Goal: Obtain resource: Download file/media

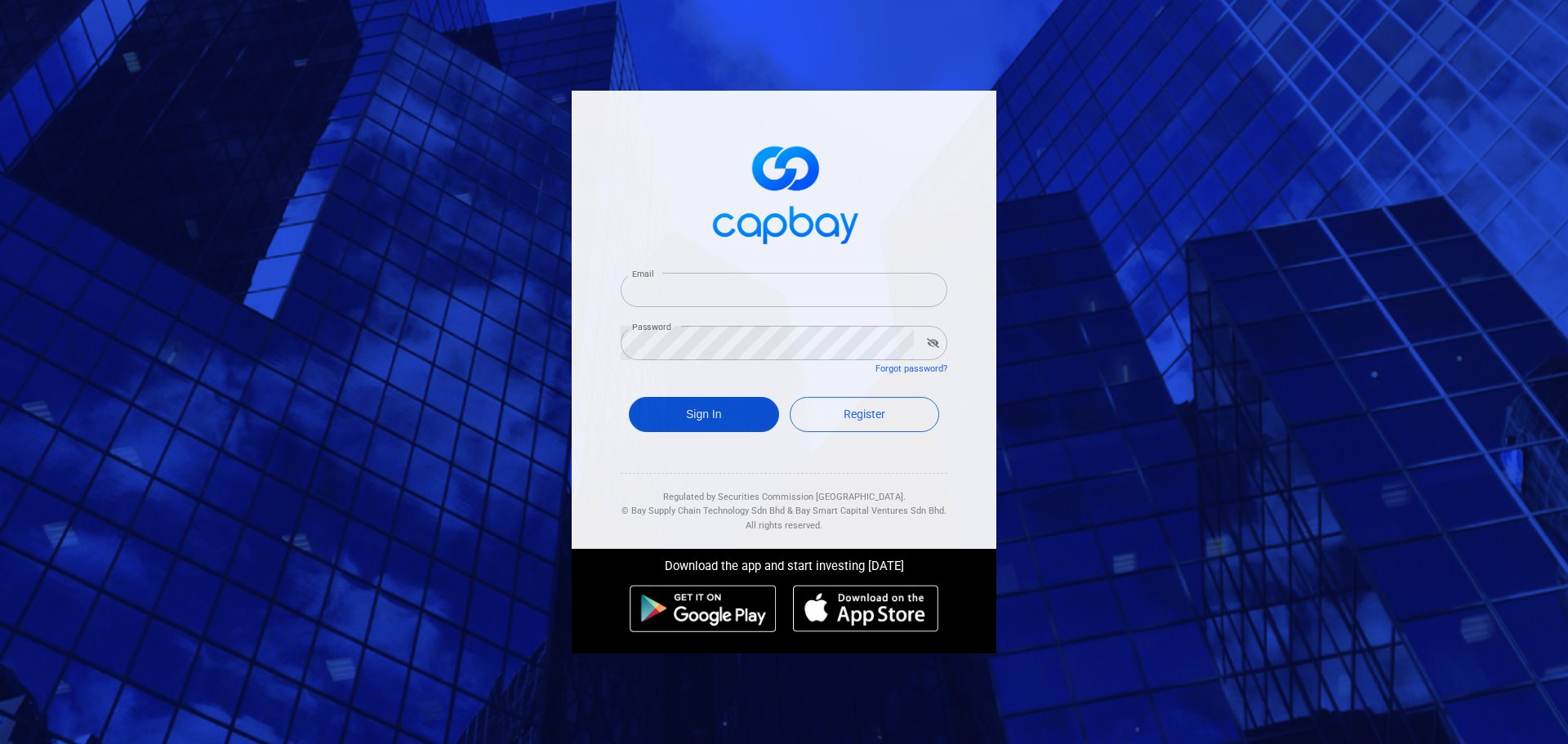
type input "[EMAIL_ADDRESS][DOMAIN_NAME]"
click at [729, 418] on button "Sign In" at bounding box center [704, 414] width 150 height 35
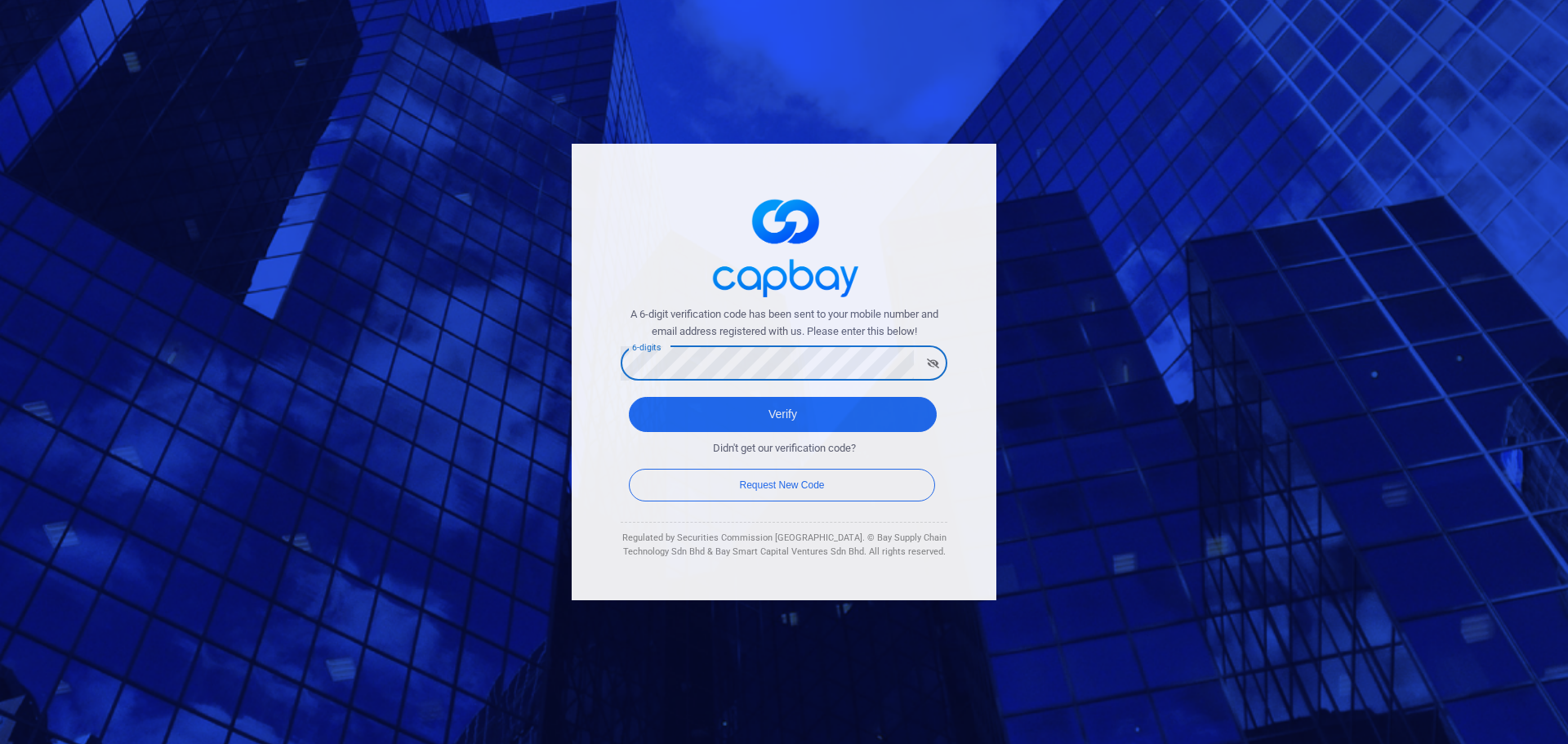
click at [629, 396] on button "Verify" at bounding box center [783, 414] width 307 height 35
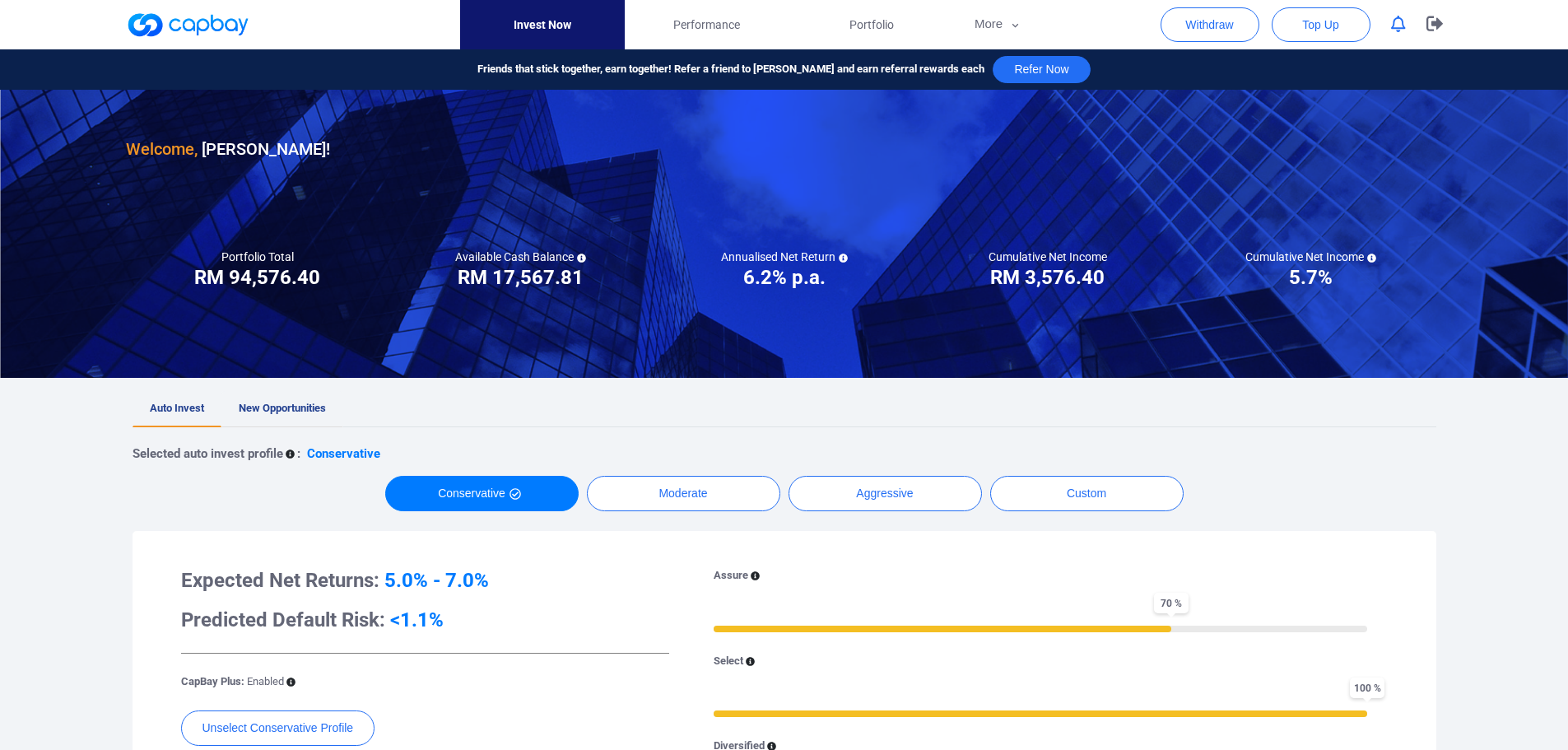
click at [295, 408] on span "New Opportunities" at bounding box center [282, 408] width 87 height 12
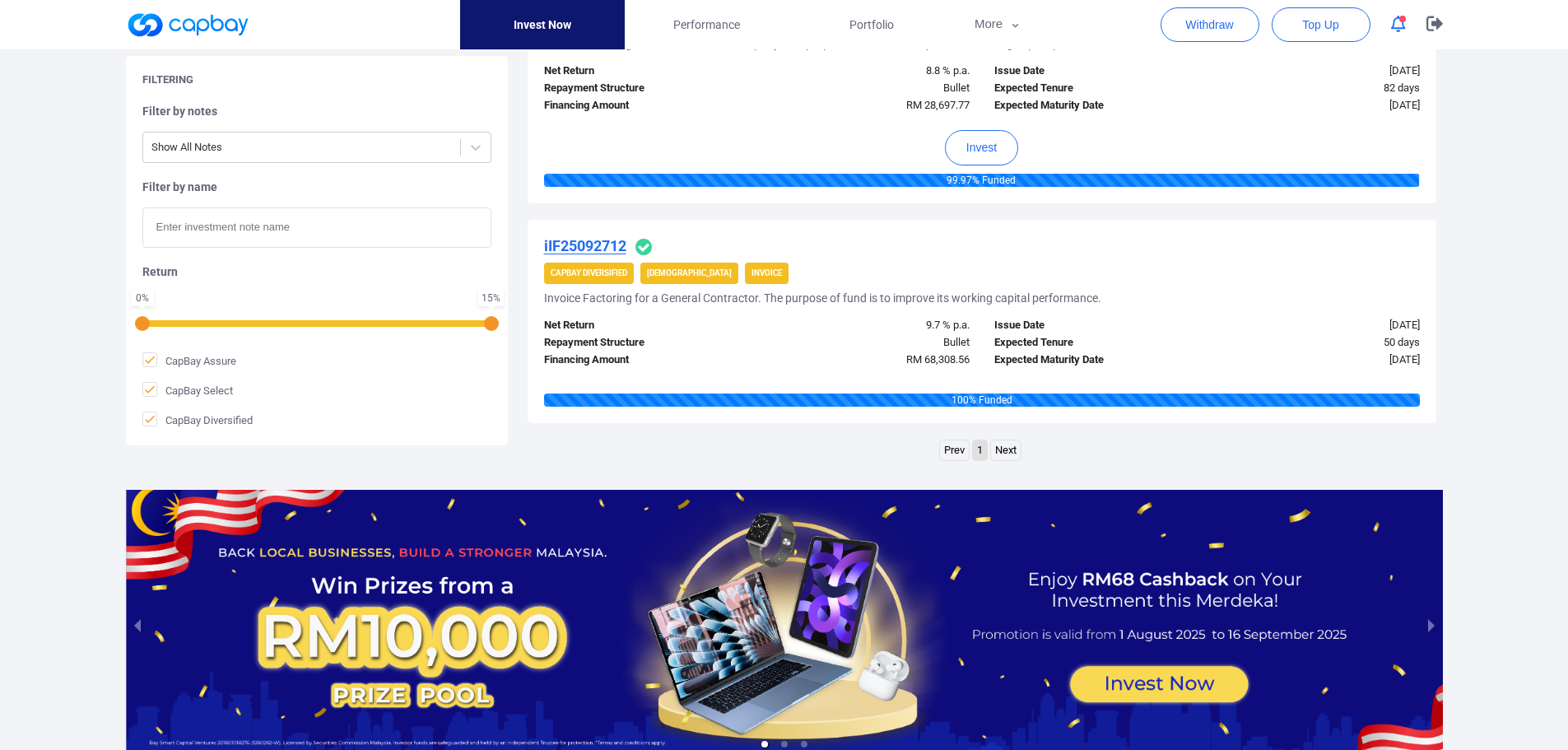
scroll to position [1305, 0]
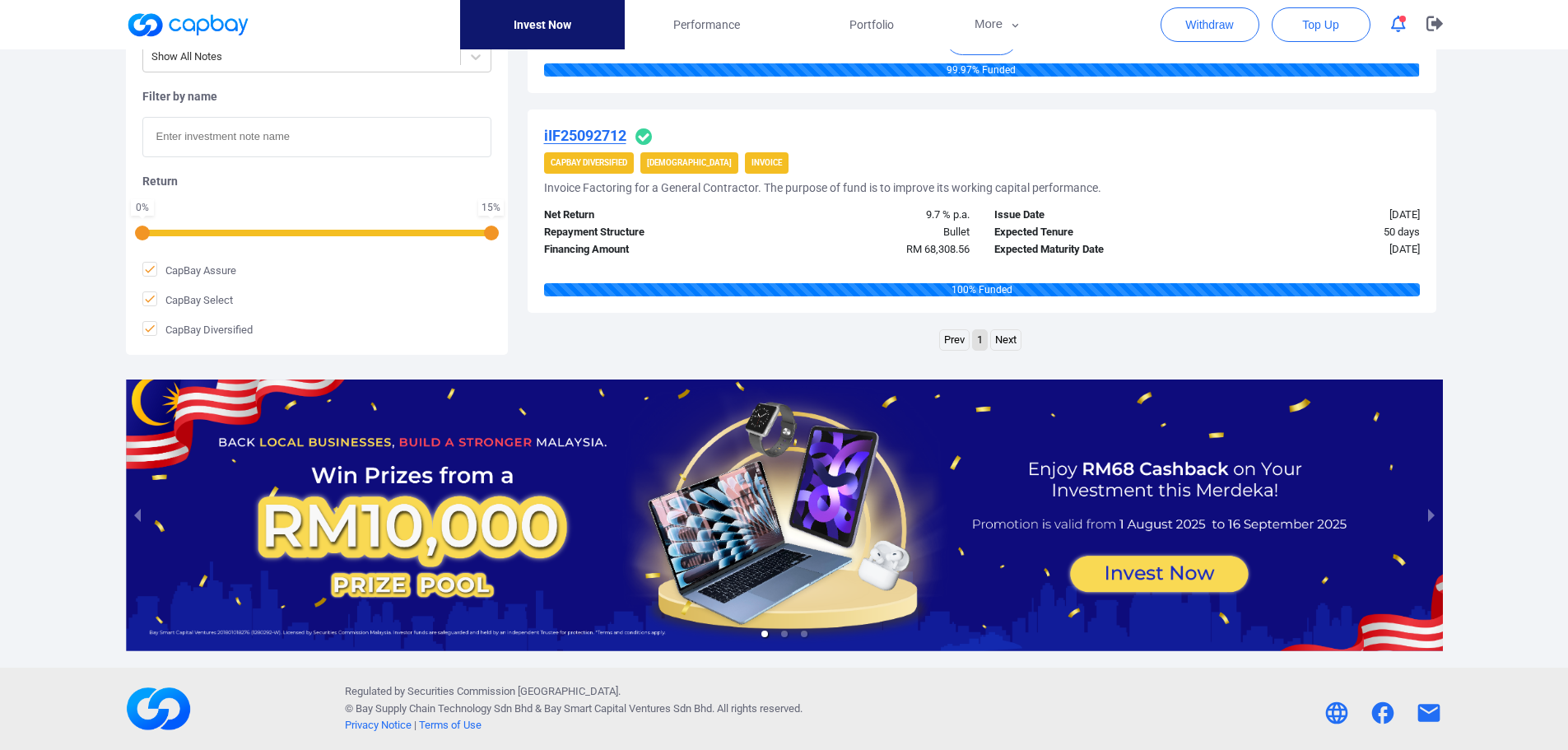
click at [755, 498] on div at bounding box center [784, 515] width 1317 height 271
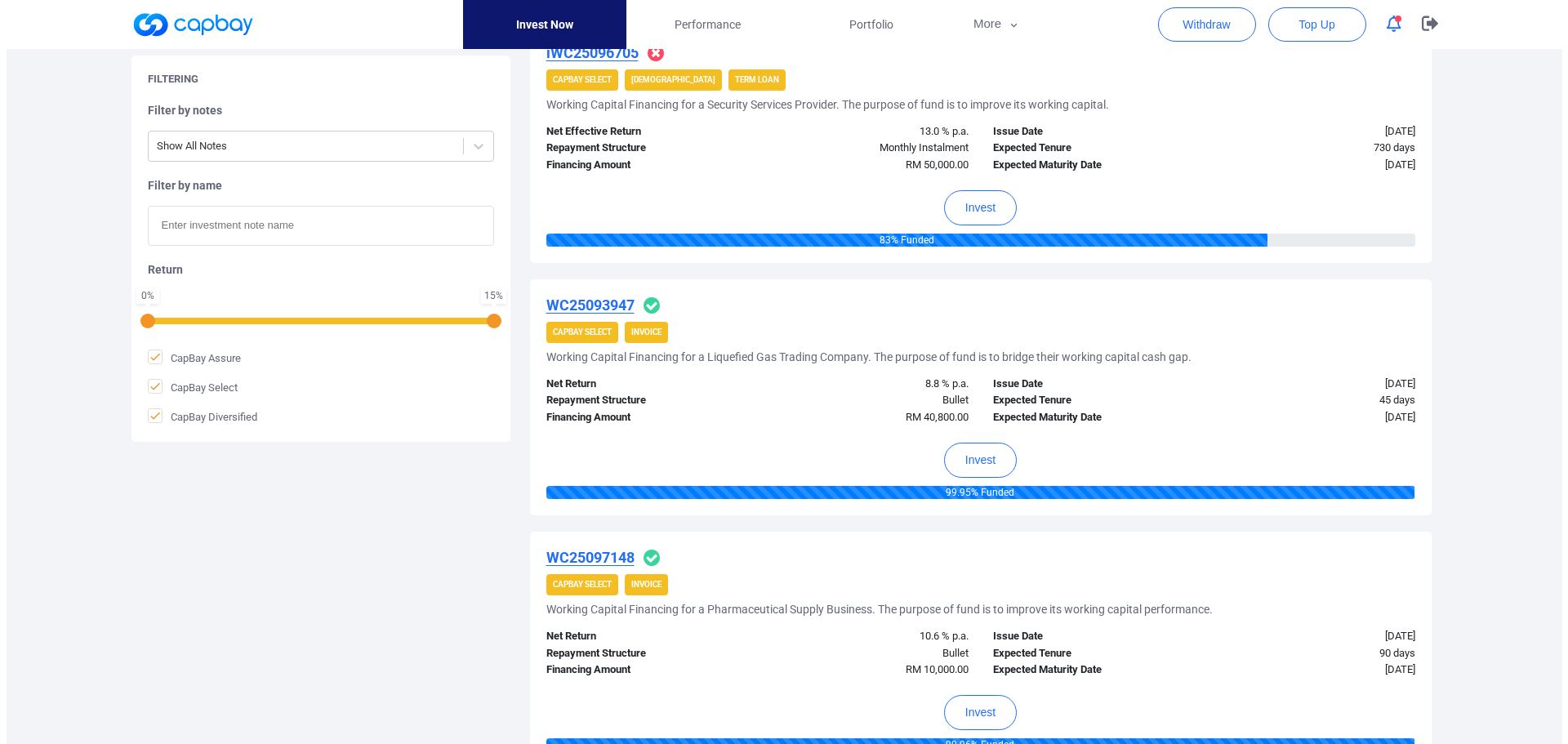
scroll to position [0, 0]
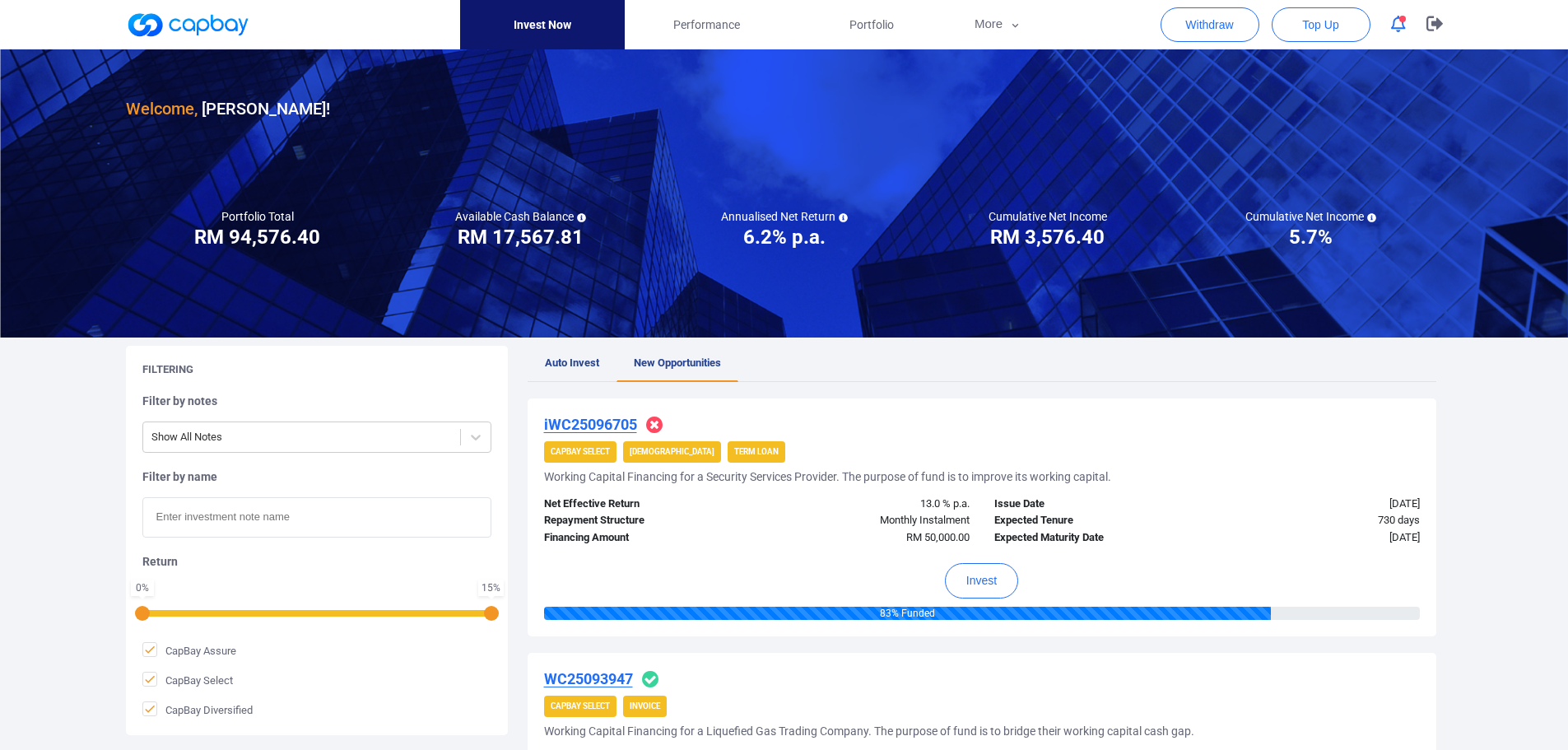
click at [594, 425] on u "iWC25096705" at bounding box center [591, 424] width 93 height 18
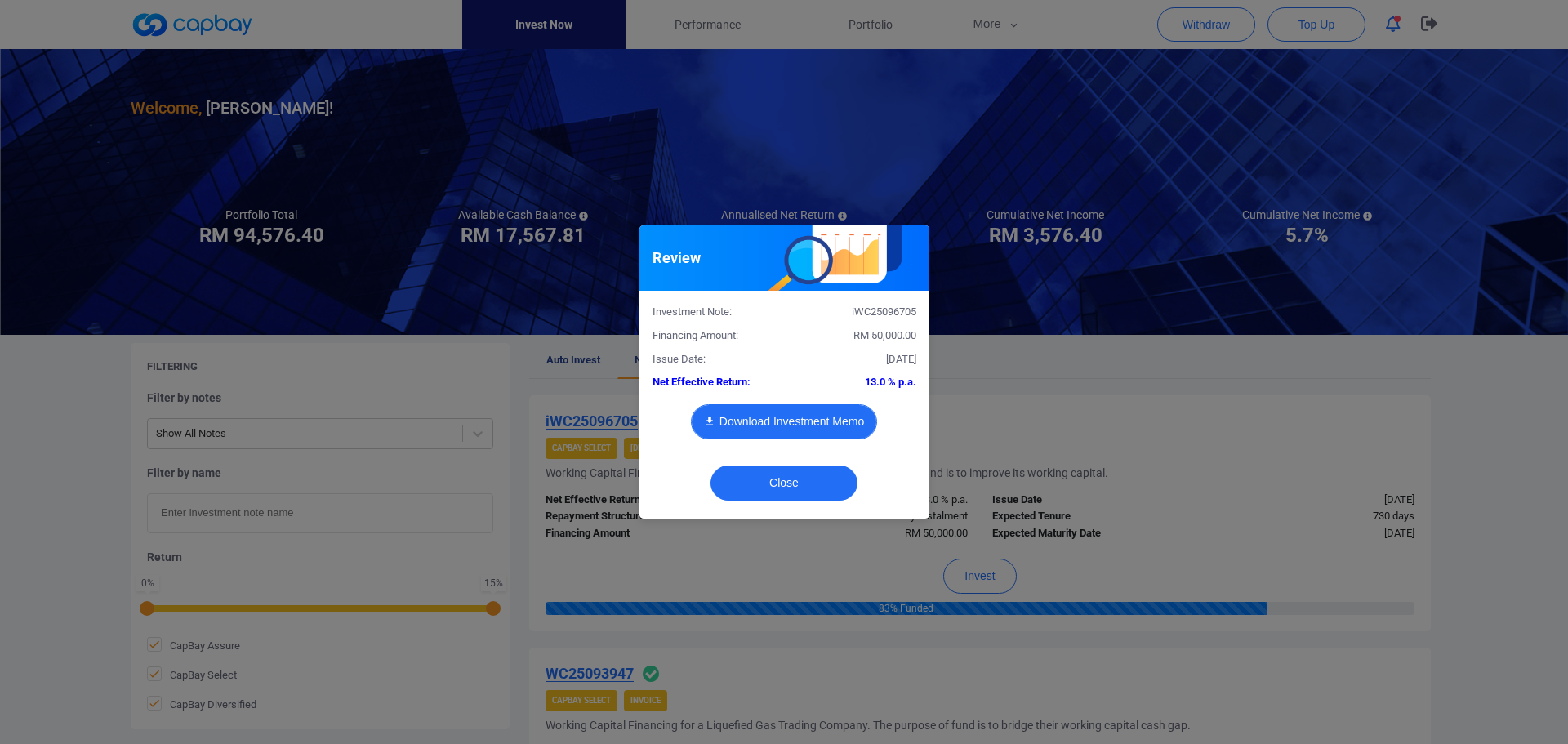
click at [729, 420] on button "Download Investment Memo" at bounding box center [784, 422] width 186 height 35
